Goal: Navigation & Orientation: Find specific page/section

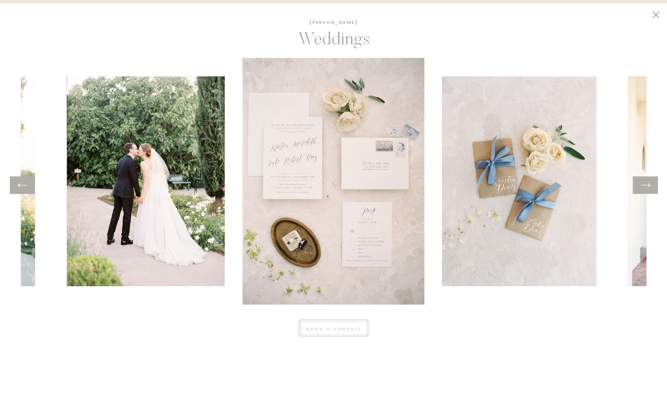
click at [651, 188] on div at bounding box center [645, 185] width 25 height 18
click at [642, 185] on icon at bounding box center [645, 185] width 11 height 12
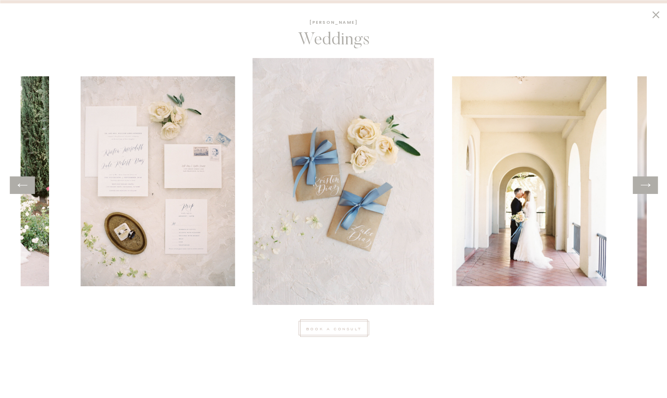
click at [642, 185] on icon at bounding box center [645, 185] width 11 height 12
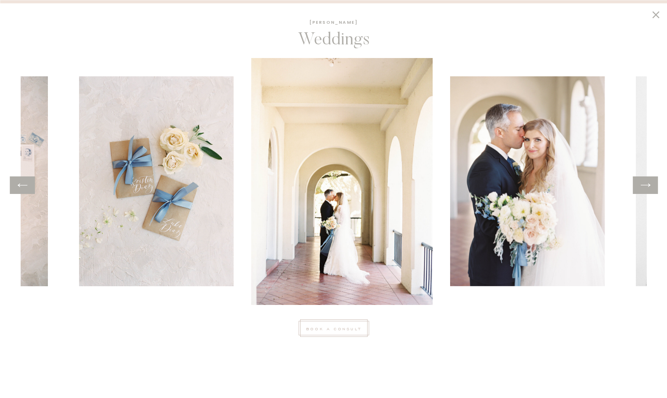
click at [642, 185] on icon at bounding box center [645, 185] width 11 height 12
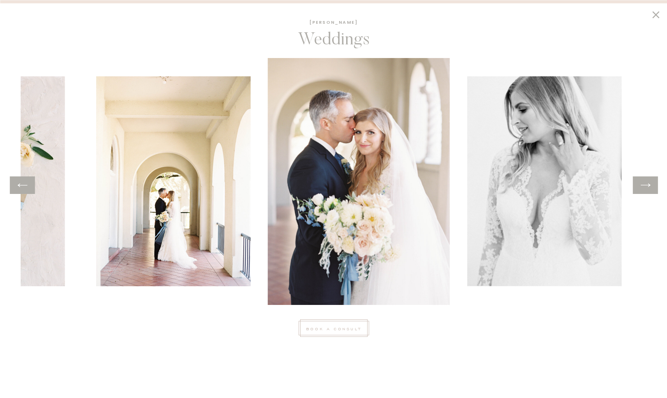
click at [642, 185] on icon at bounding box center [645, 185] width 11 height 12
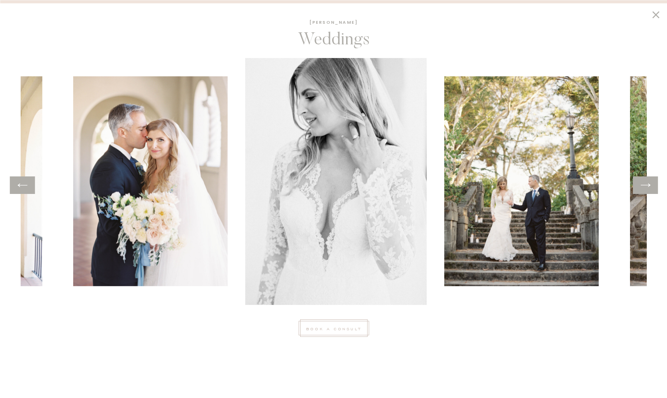
click at [642, 185] on icon at bounding box center [645, 185] width 11 height 12
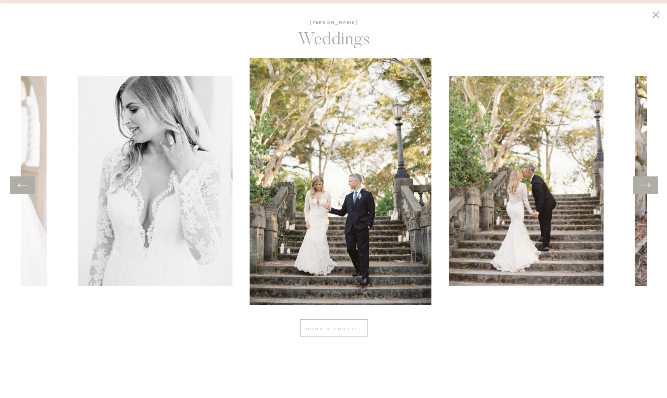
click at [642, 185] on icon at bounding box center [645, 185] width 11 height 12
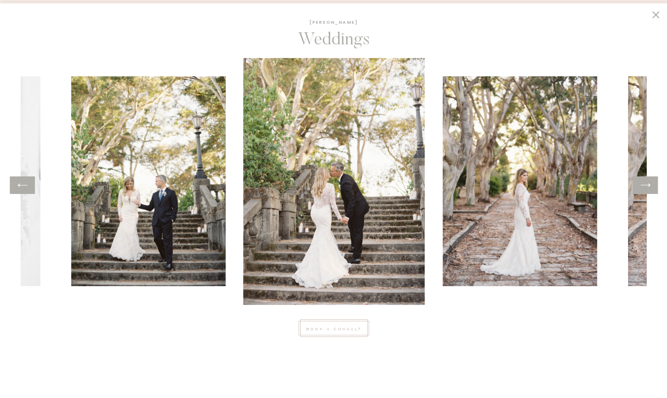
click at [642, 185] on icon at bounding box center [645, 185] width 11 height 12
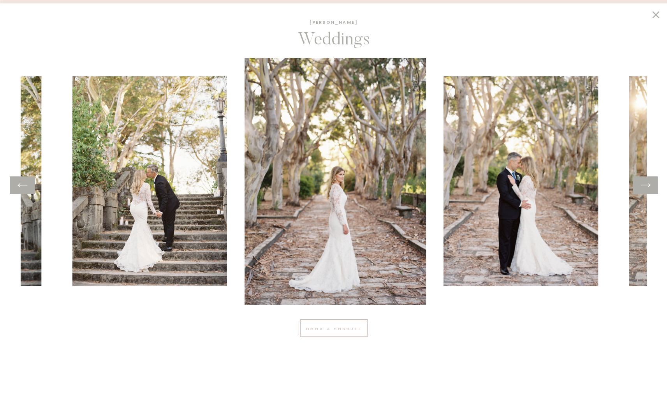
click at [642, 185] on icon at bounding box center [645, 185] width 11 height 12
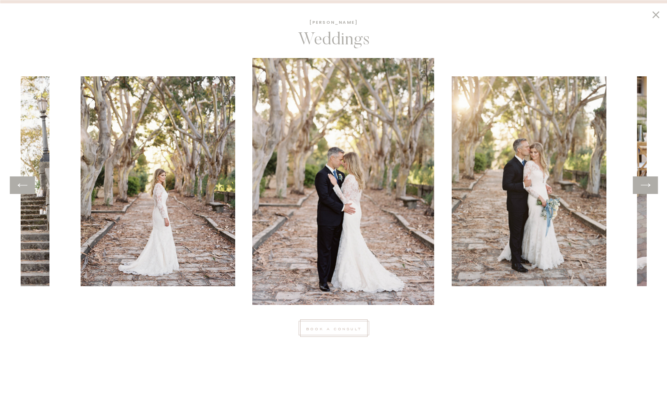
click at [642, 185] on icon at bounding box center [645, 185] width 11 height 12
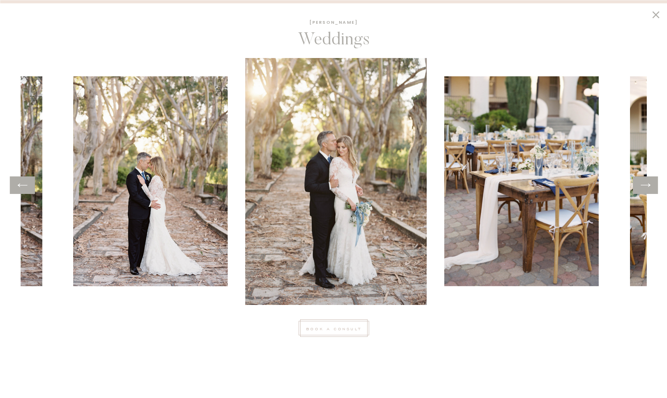
click at [642, 185] on icon at bounding box center [645, 185] width 11 height 12
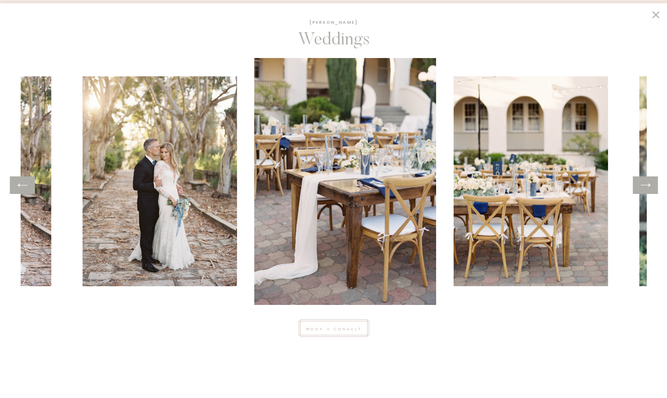
click at [642, 185] on icon at bounding box center [645, 185] width 11 height 12
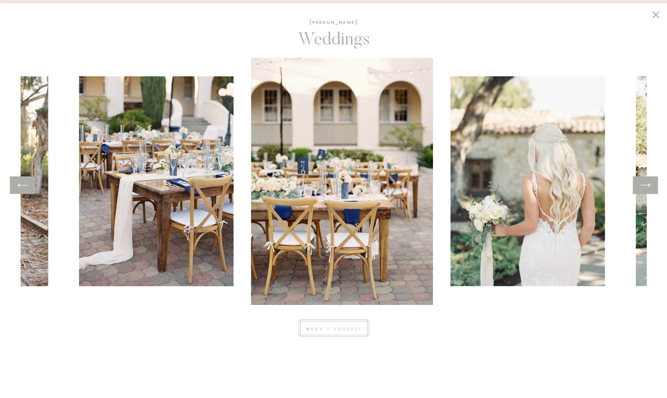
click at [642, 185] on icon at bounding box center [645, 185] width 11 height 12
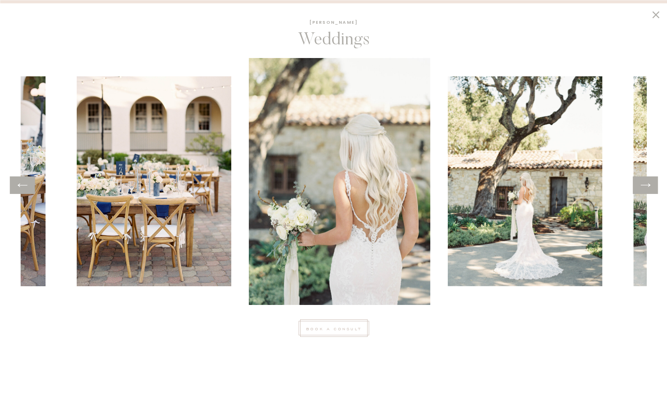
click at [642, 185] on icon at bounding box center [645, 185] width 11 height 12
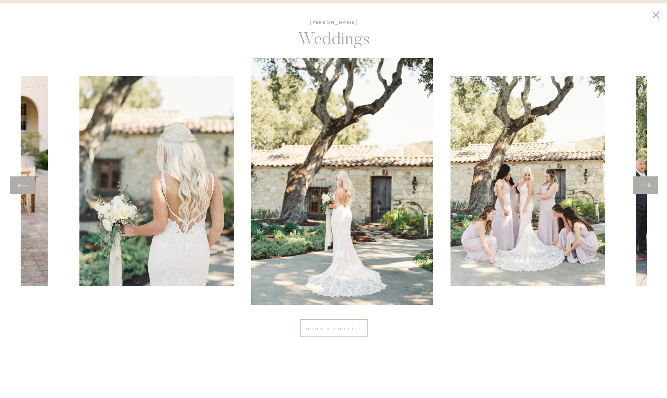
click at [642, 185] on icon at bounding box center [645, 185] width 11 height 12
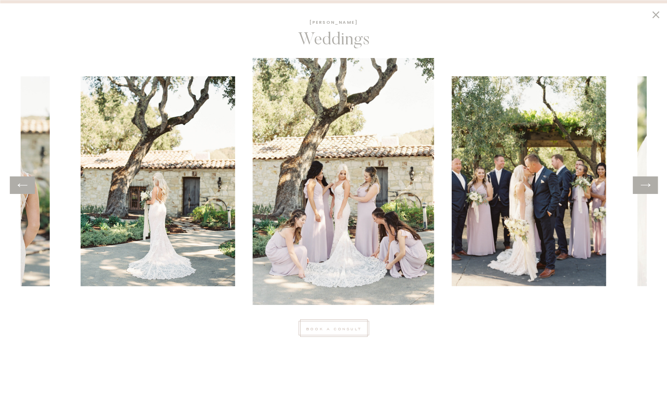
click at [642, 185] on icon at bounding box center [645, 185] width 11 height 12
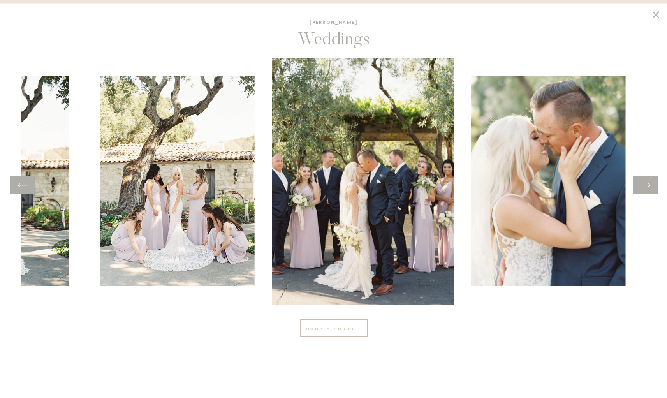
click at [642, 185] on icon at bounding box center [645, 185] width 11 height 12
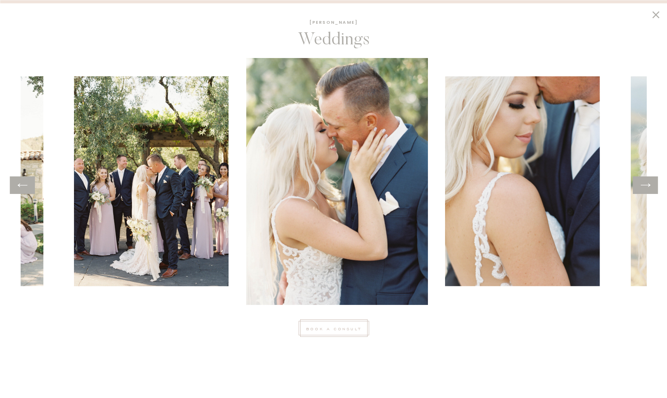
click at [642, 185] on icon at bounding box center [645, 185] width 11 height 12
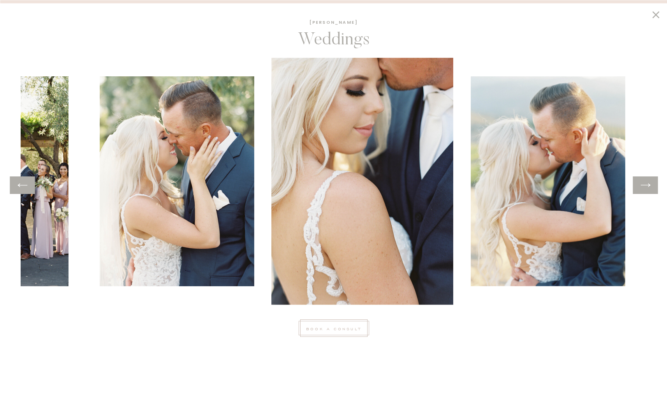
click at [642, 185] on icon at bounding box center [645, 185] width 11 height 12
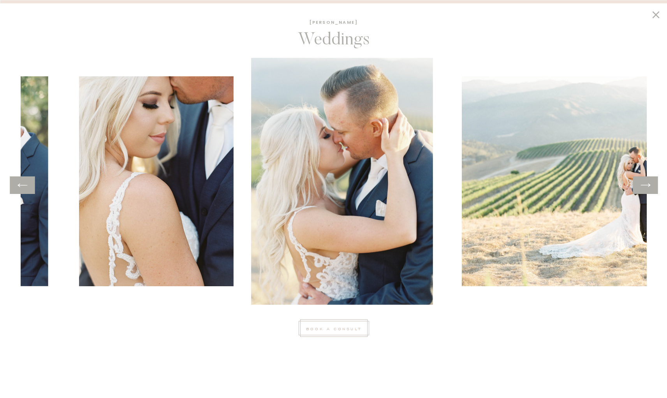
click at [642, 185] on icon at bounding box center [645, 185] width 11 height 12
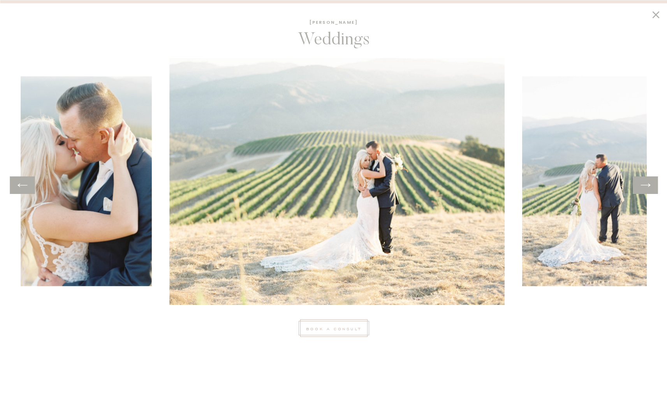
click at [642, 185] on icon at bounding box center [645, 185] width 11 height 12
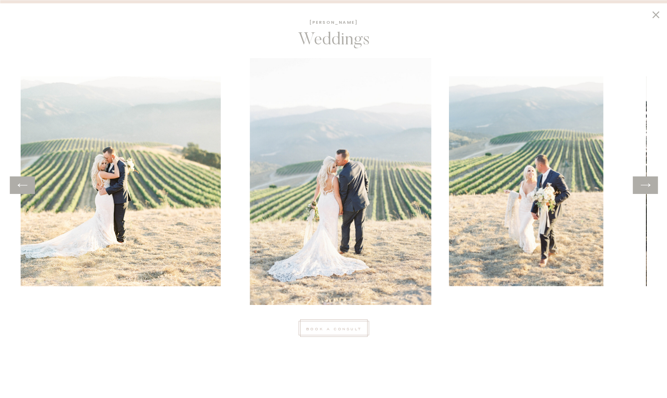
click at [642, 185] on icon at bounding box center [645, 185] width 11 height 12
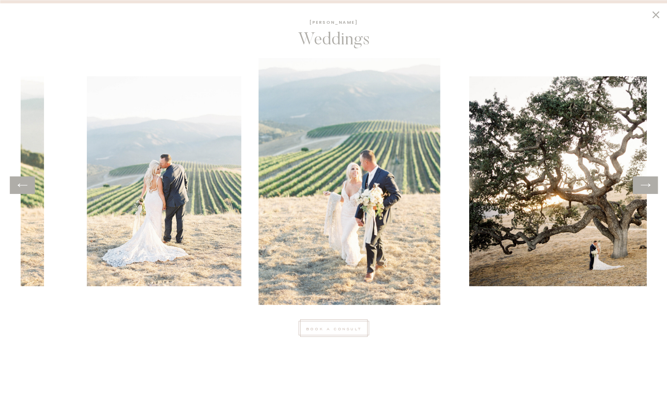
click at [642, 185] on icon at bounding box center [645, 185] width 11 height 12
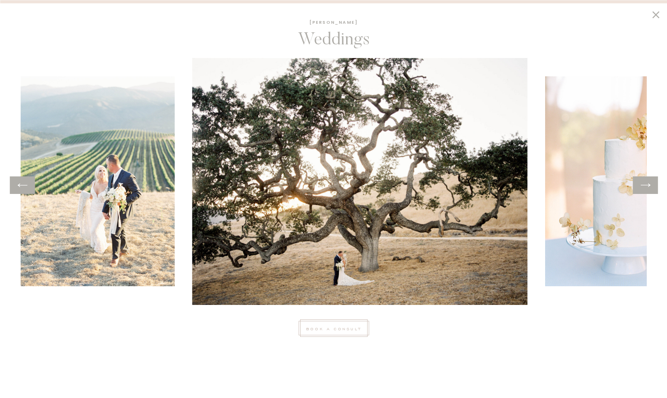
click at [642, 185] on icon at bounding box center [645, 185] width 11 height 12
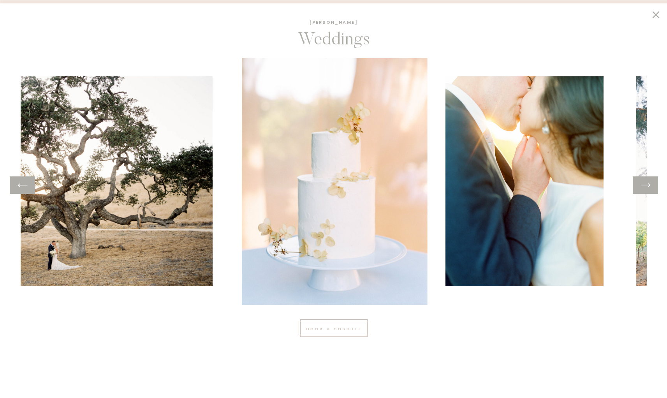
click at [642, 185] on icon at bounding box center [645, 185] width 11 height 12
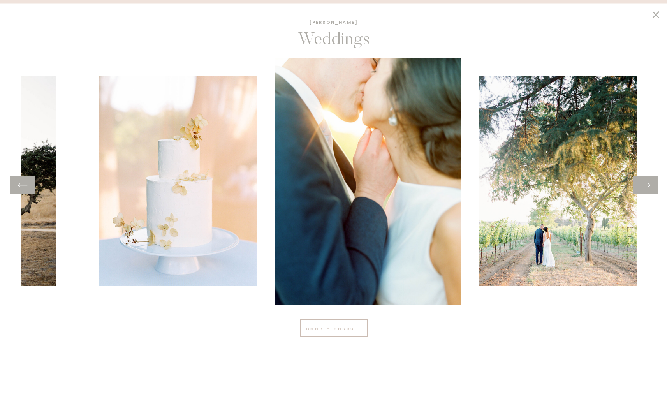
click at [642, 185] on icon at bounding box center [645, 185] width 11 height 12
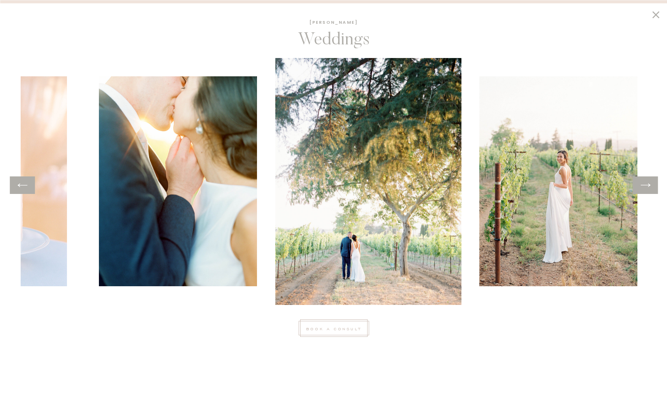
click at [642, 185] on icon at bounding box center [645, 185] width 11 height 12
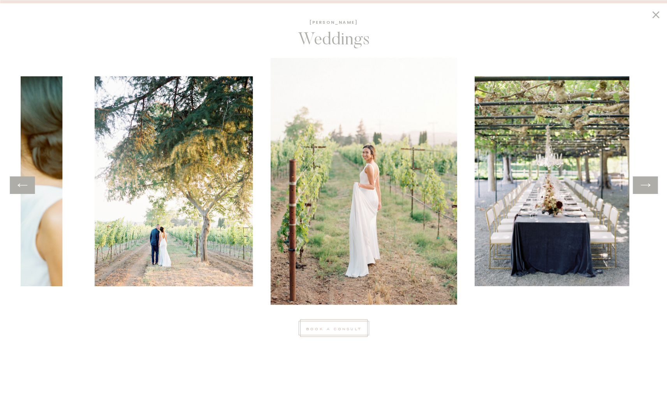
click at [642, 185] on icon at bounding box center [645, 185] width 11 height 12
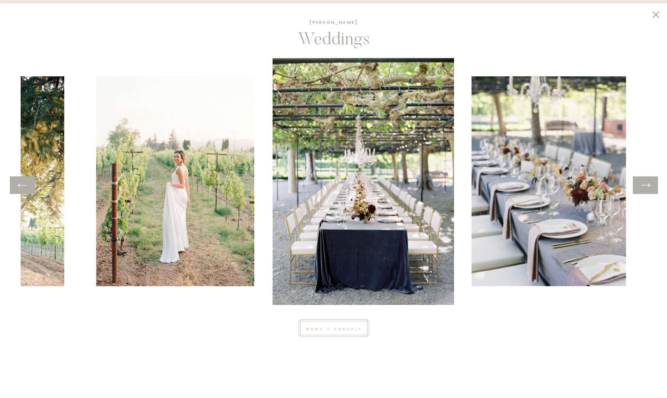
click at [642, 185] on icon at bounding box center [645, 185] width 11 height 12
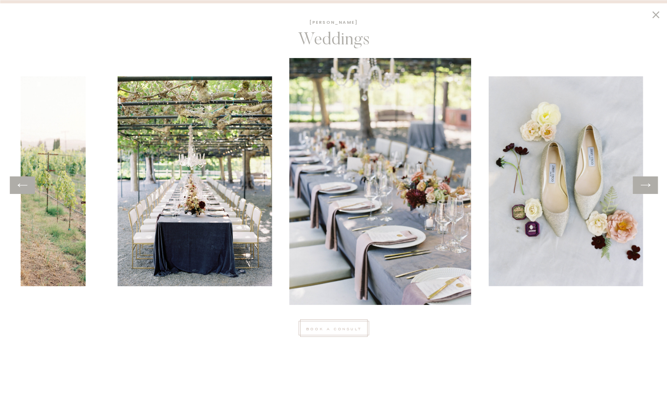
click at [642, 185] on icon at bounding box center [645, 185] width 11 height 12
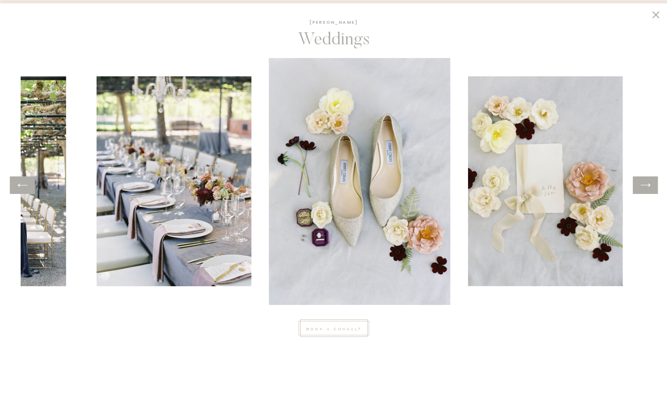
click at [642, 185] on icon at bounding box center [645, 185] width 11 height 12
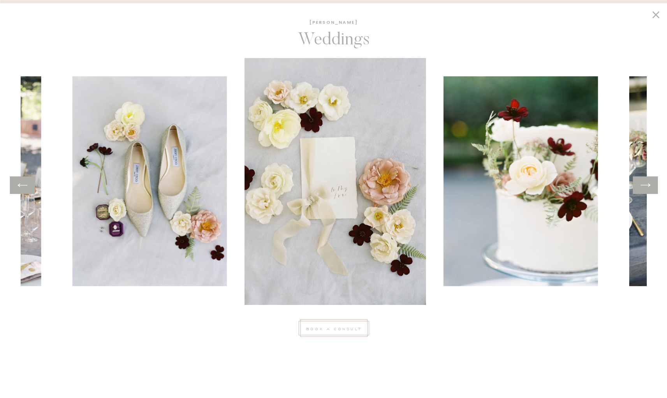
click at [642, 185] on icon at bounding box center [645, 185] width 11 height 12
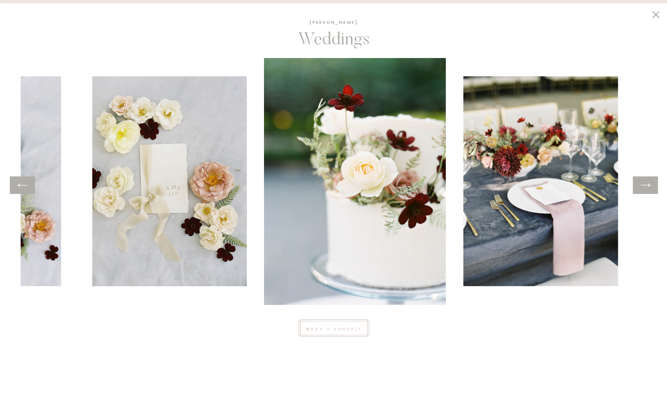
click at [642, 185] on icon at bounding box center [645, 185] width 11 height 12
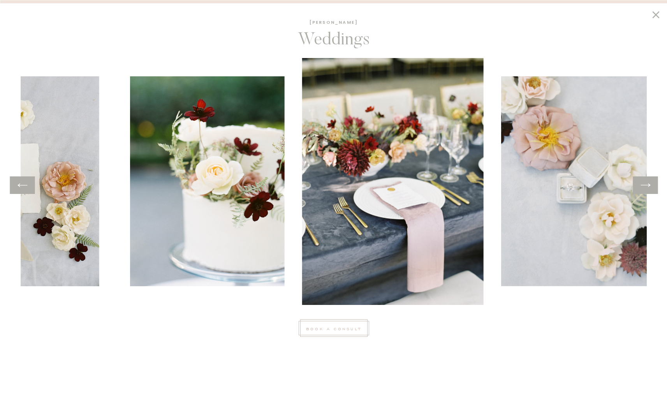
click at [642, 185] on icon at bounding box center [645, 185] width 11 height 12
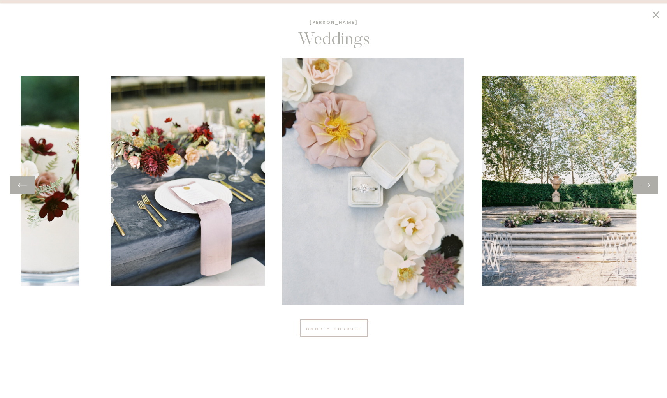
click at [642, 185] on icon at bounding box center [645, 185] width 11 height 12
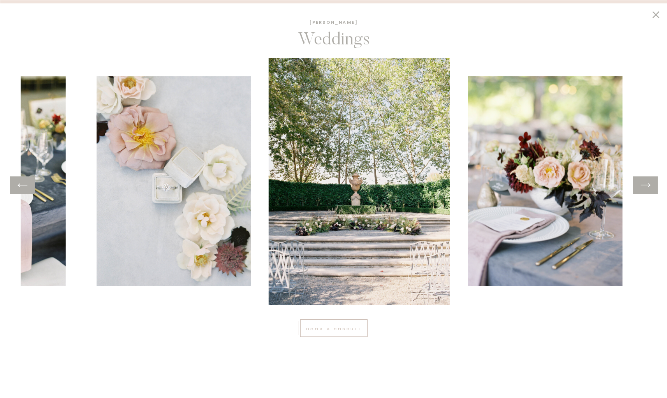
click at [642, 185] on icon at bounding box center [645, 185] width 11 height 12
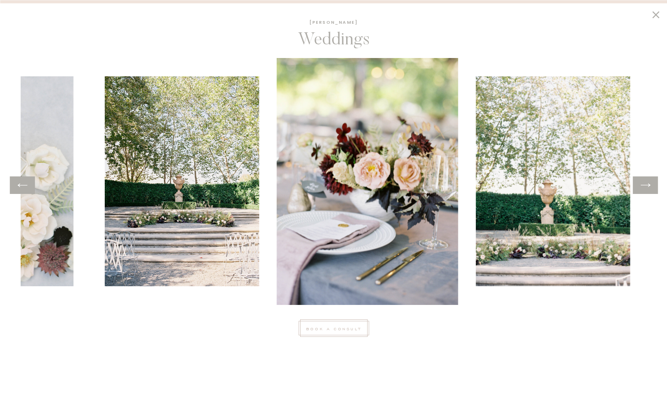
click at [642, 185] on icon at bounding box center [645, 185] width 11 height 12
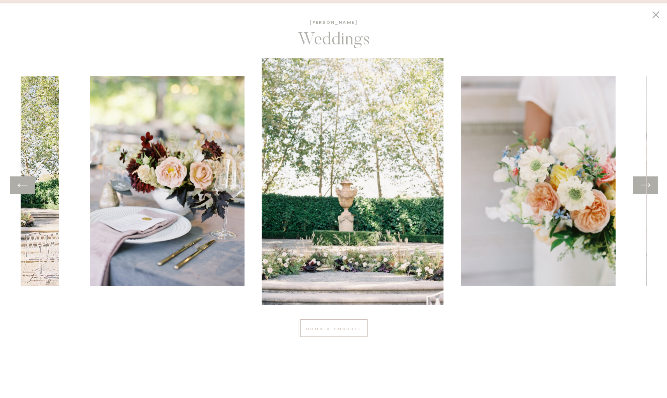
click at [642, 185] on icon at bounding box center [645, 185] width 11 height 12
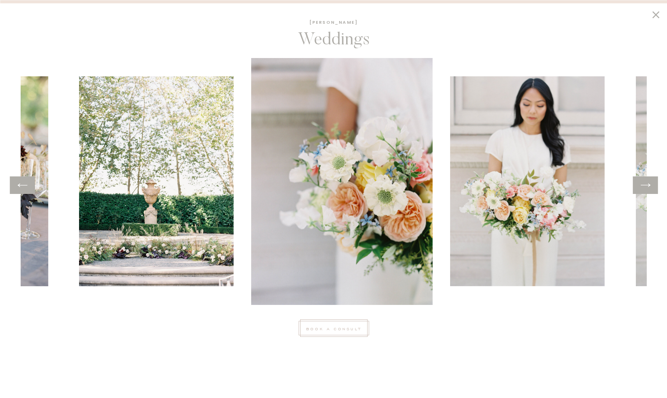
click at [642, 185] on icon at bounding box center [645, 185] width 11 height 12
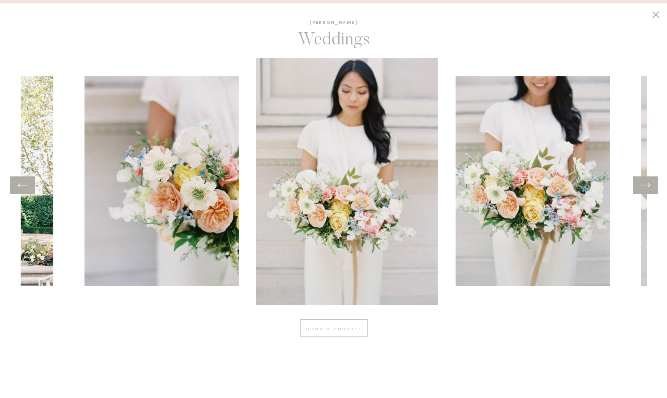
click at [642, 185] on icon at bounding box center [645, 185] width 11 height 12
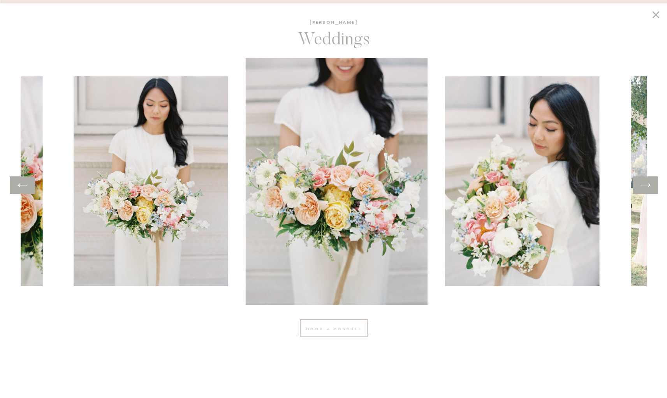
click at [642, 185] on icon at bounding box center [645, 185] width 11 height 12
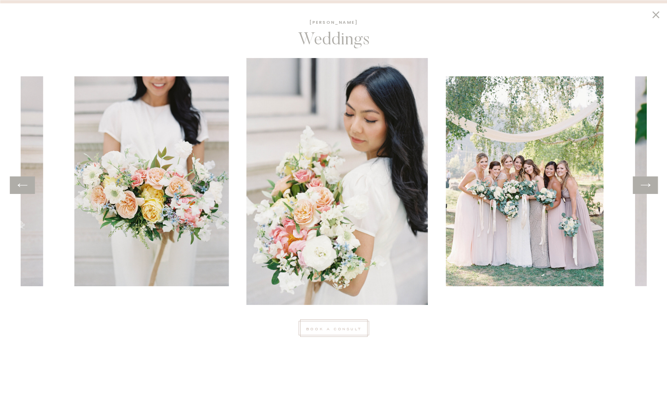
click at [642, 185] on icon at bounding box center [645, 185] width 11 height 12
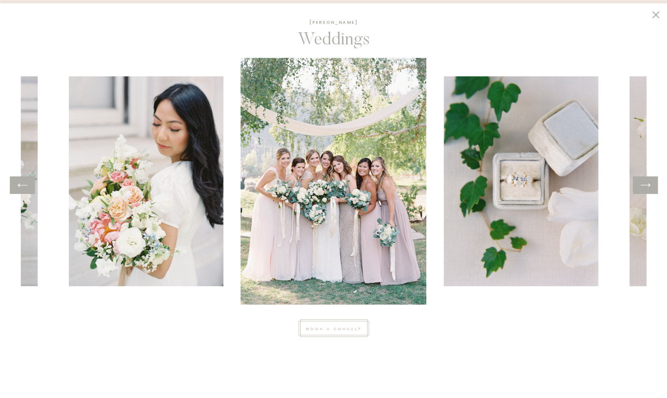
click at [642, 185] on icon at bounding box center [645, 185] width 11 height 12
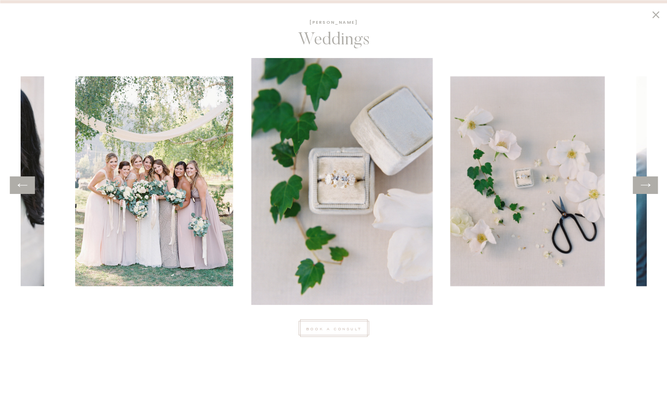
click at [642, 185] on icon at bounding box center [645, 185] width 11 height 12
